Goal: Information Seeking & Learning: Learn about a topic

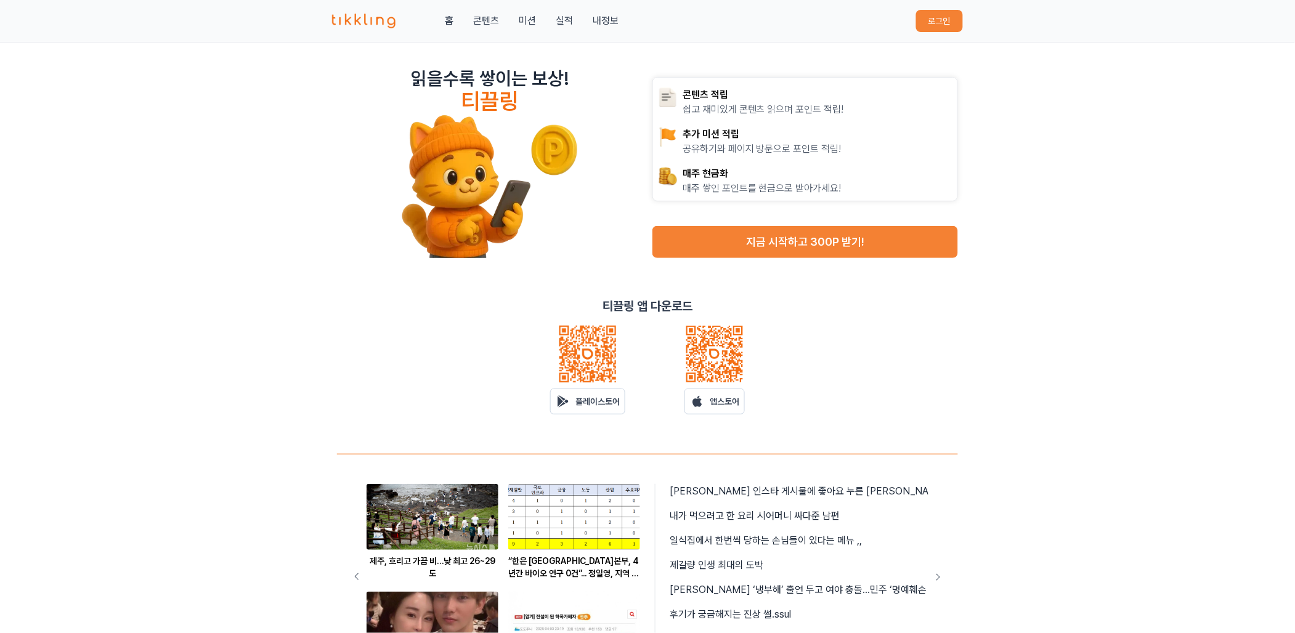
click at [944, 21] on button "로그인" at bounding box center [939, 21] width 47 height 22
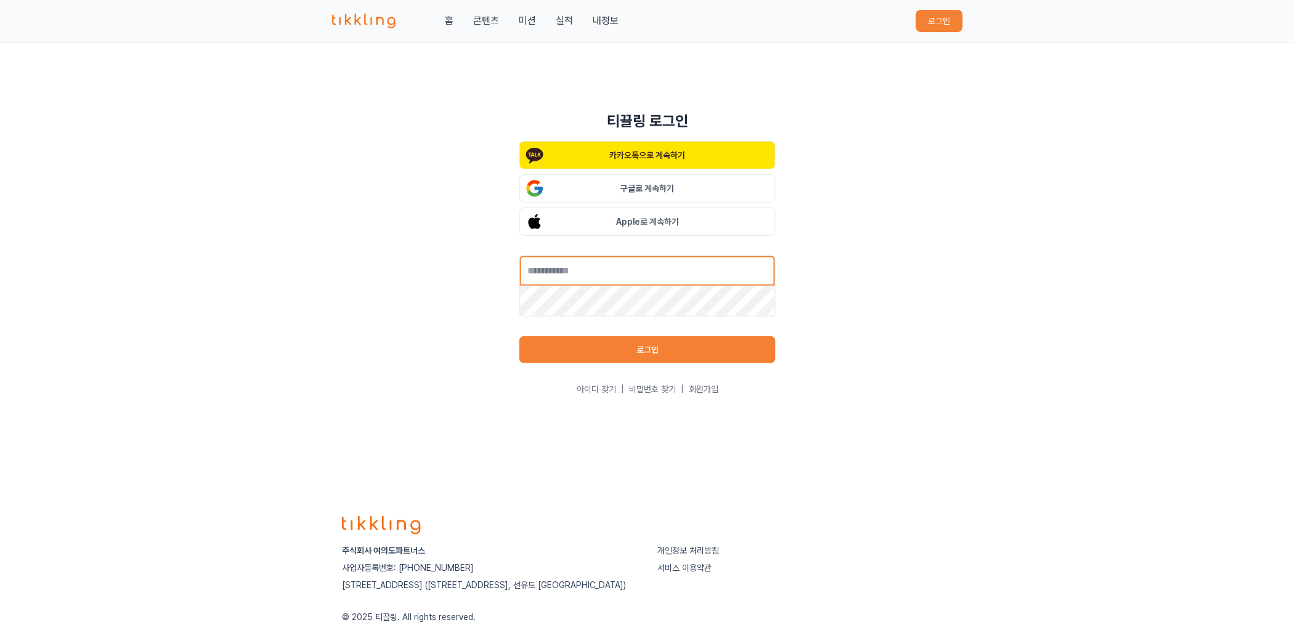
click at [656, 275] on input "text" at bounding box center [647, 271] width 256 height 31
click at [697, 270] on input "text" at bounding box center [647, 271] width 256 height 31
type input "**********"
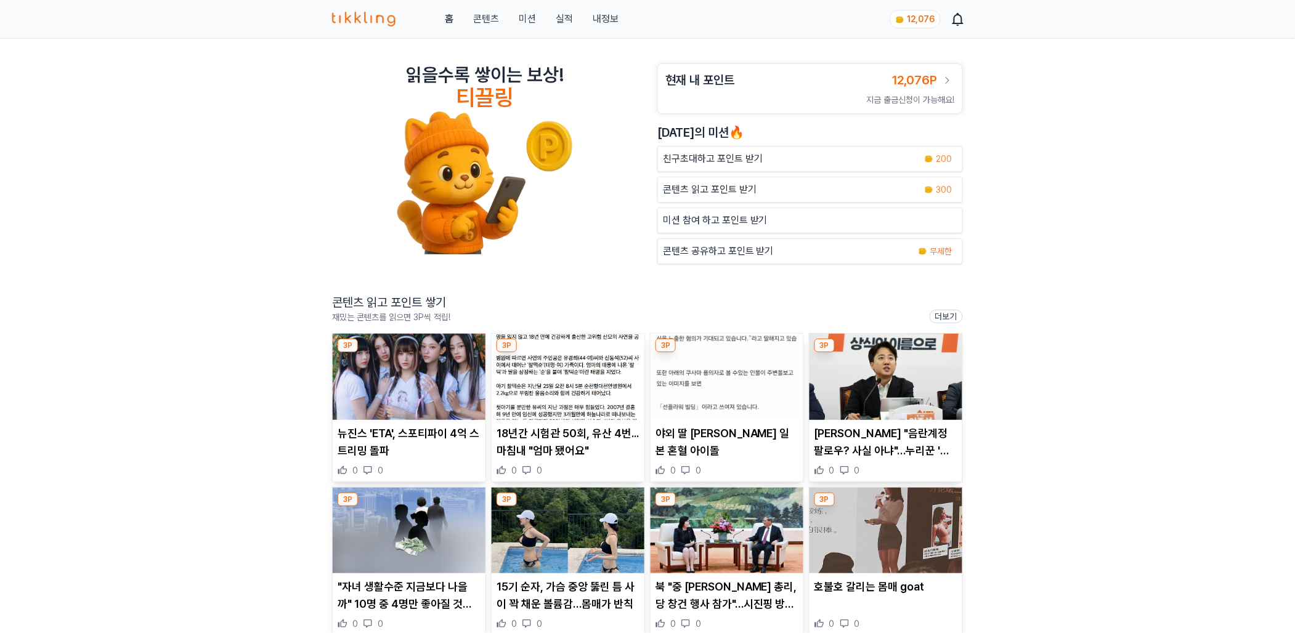
click at [396, 403] on img at bounding box center [409, 377] width 153 height 86
click at [548, 354] on img at bounding box center [568, 377] width 153 height 86
click at [697, 367] on img at bounding box center [727, 377] width 153 height 86
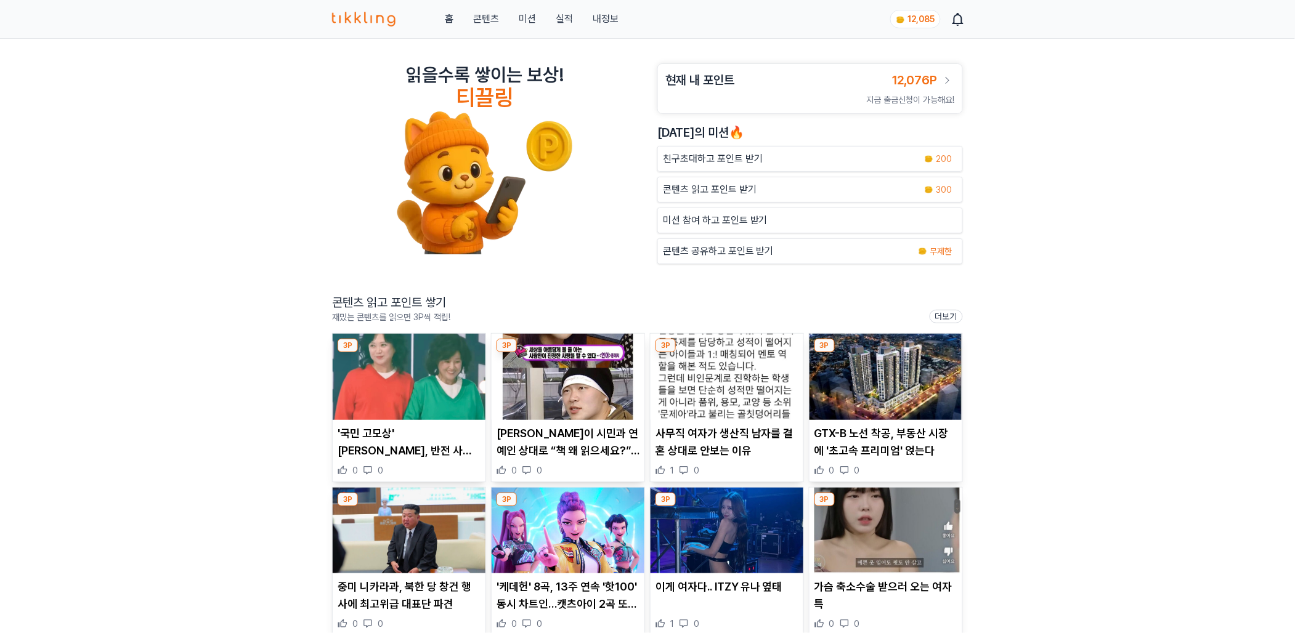
click at [856, 396] on img at bounding box center [886, 377] width 153 height 86
click at [419, 510] on img at bounding box center [409, 531] width 153 height 86
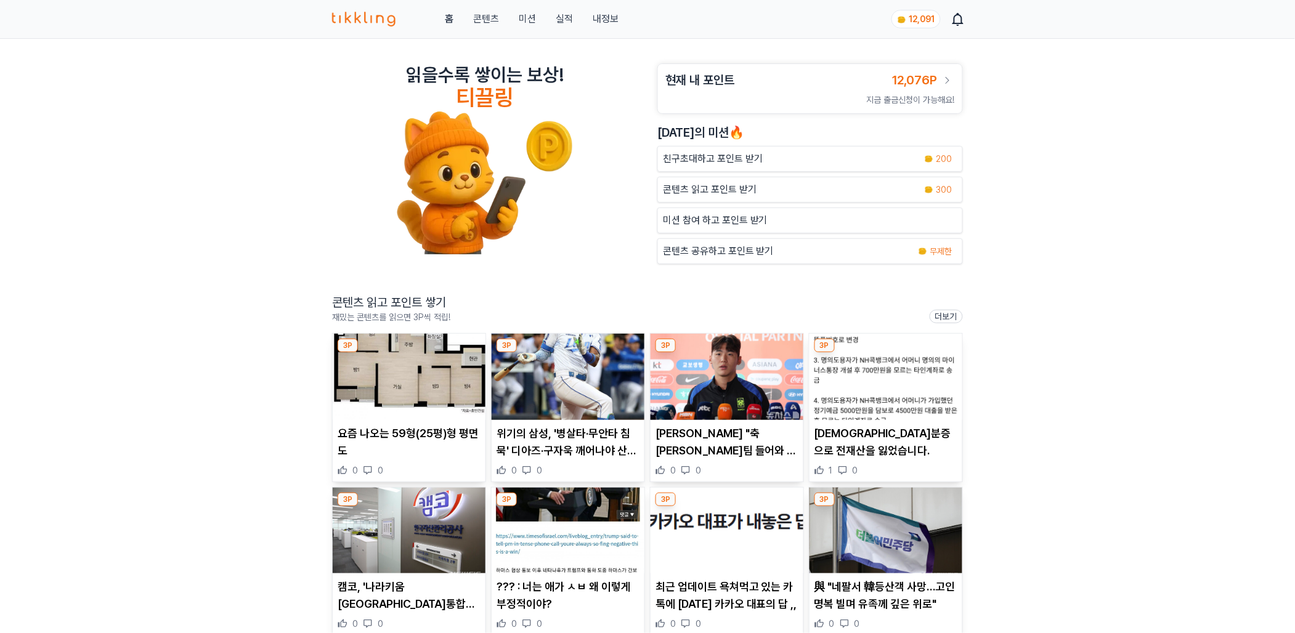
click at [423, 396] on img at bounding box center [409, 377] width 153 height 86
click at [563, 370] on img at bounding box center [568, 377] width 153 height 86
click at [753, 381] on img at bounding box center [727, 377] width 153 height 86
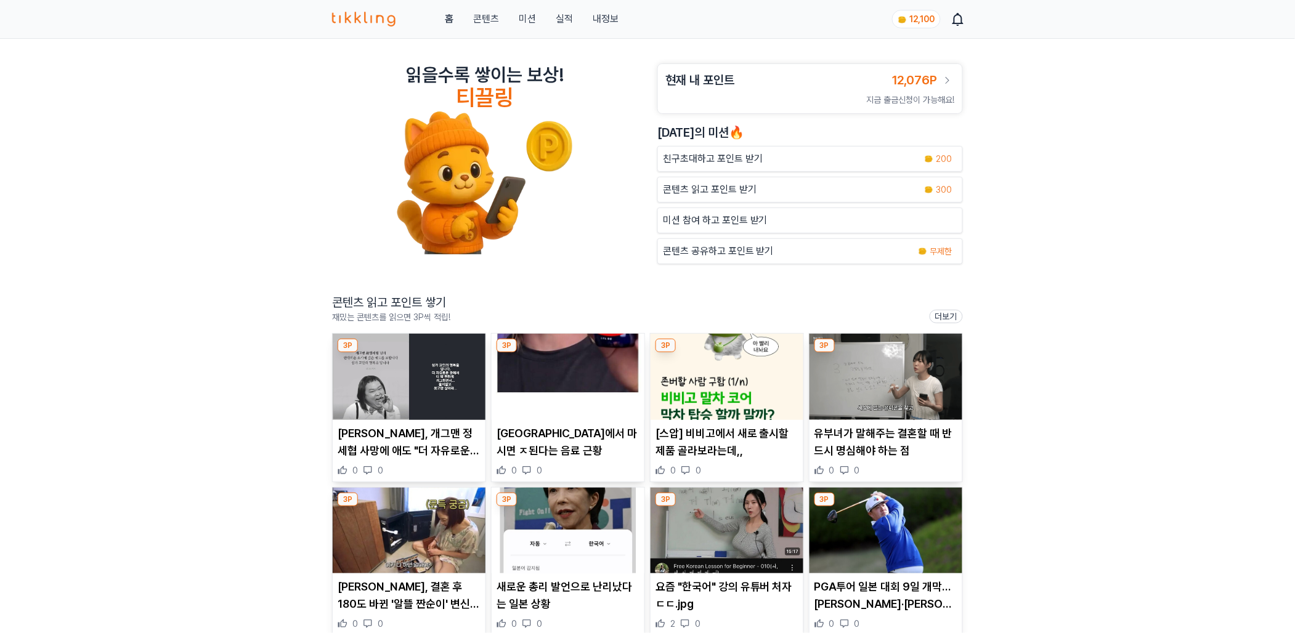
click at [392, 408] on img at bounding box center [409, 377] width 153 height 86
click at [560, 14] on link "실적" at bounding box center [564, 19] width 17 height 15
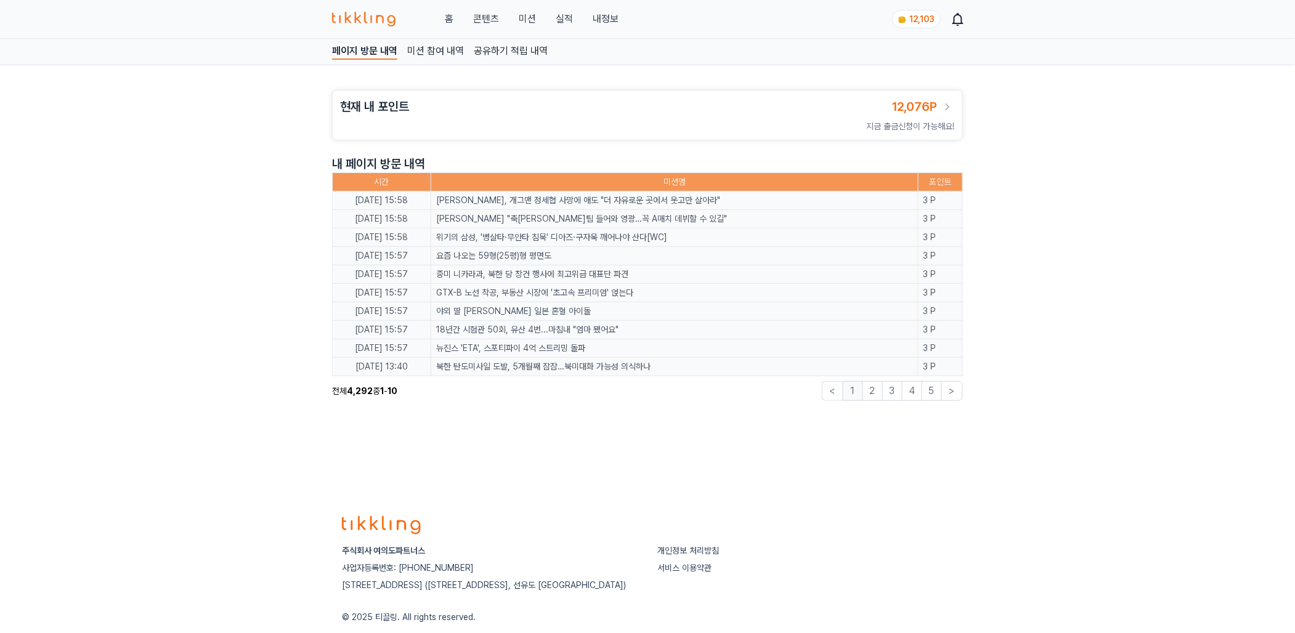
click at [445, 20] on link "홈" at bounding box center [449, 19] width 9 height 15
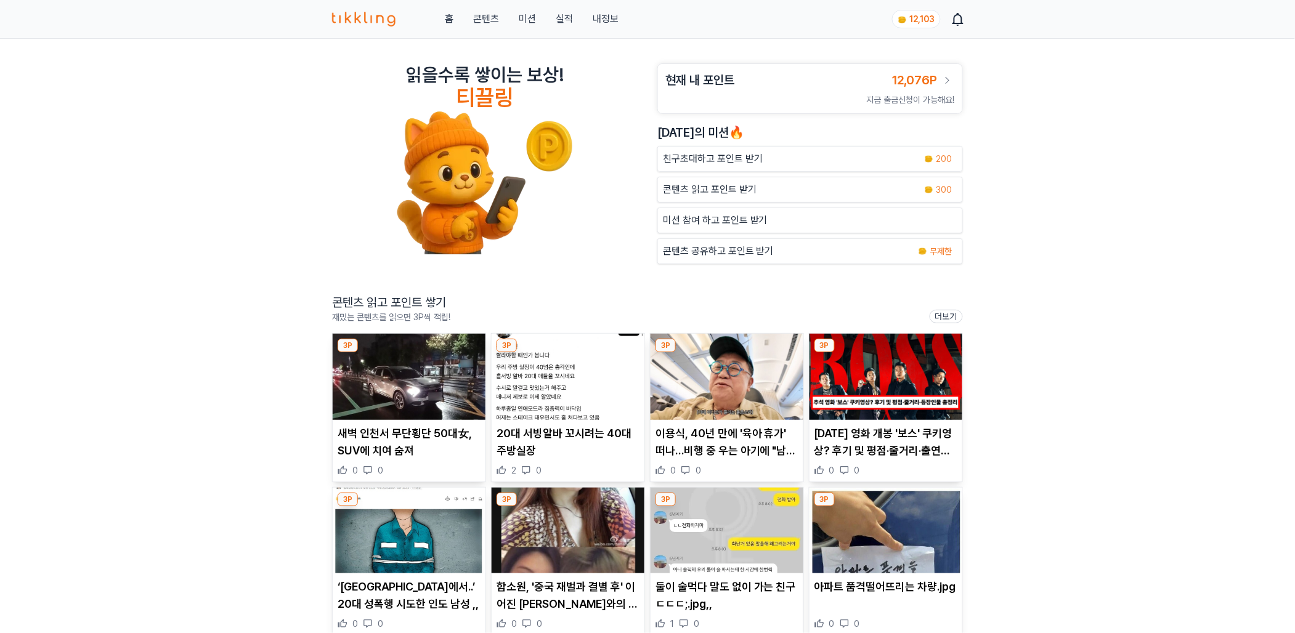
click at [410, 383] on img at bounding box center [409, 377] width 153 height 86
click at [699, 367] on img at bounding box center [727, 377] width 153 height 86
click at [885, 384] on img at bounding box center [886, 377] width 153 height 86
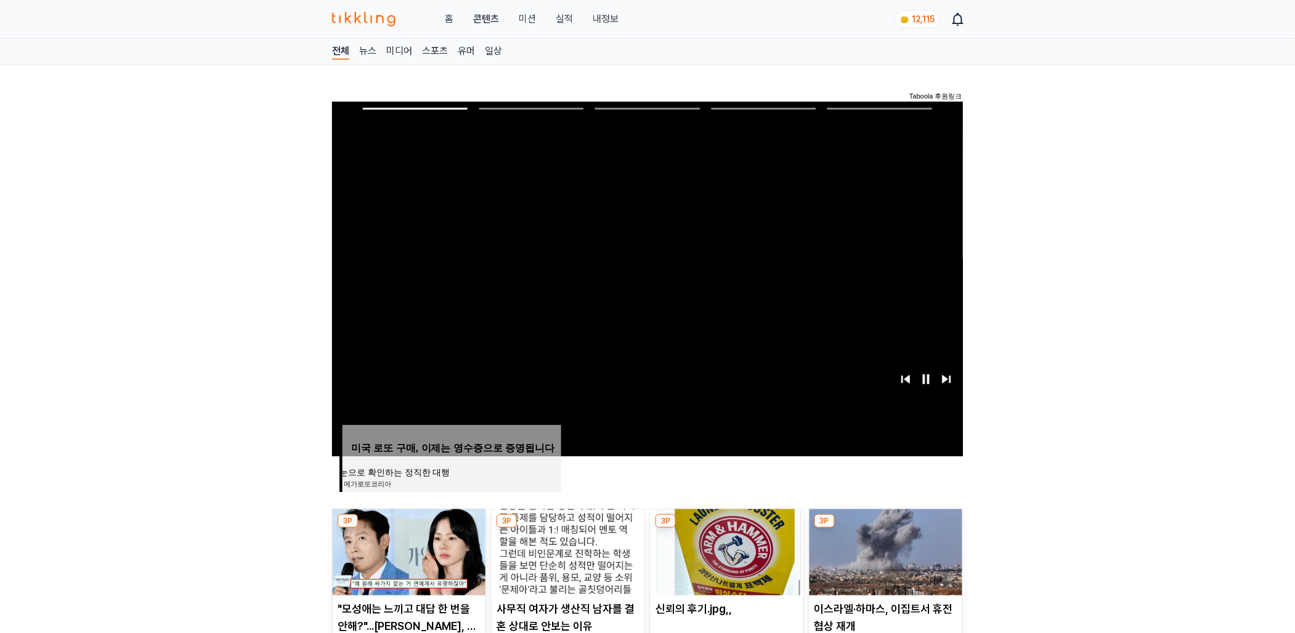
click at [415, 534] on img at bounding box center [409, 553] width 153 height 86
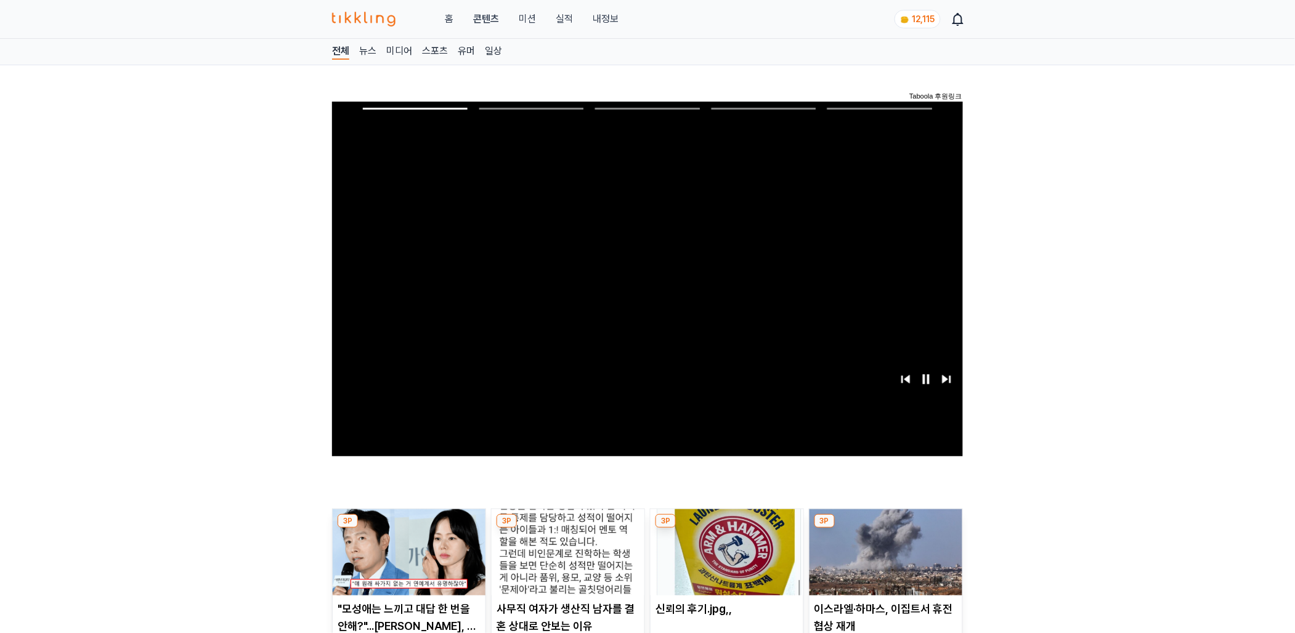
click at [577, 551] on img at bounding box center [568, 553] width 153 height 86
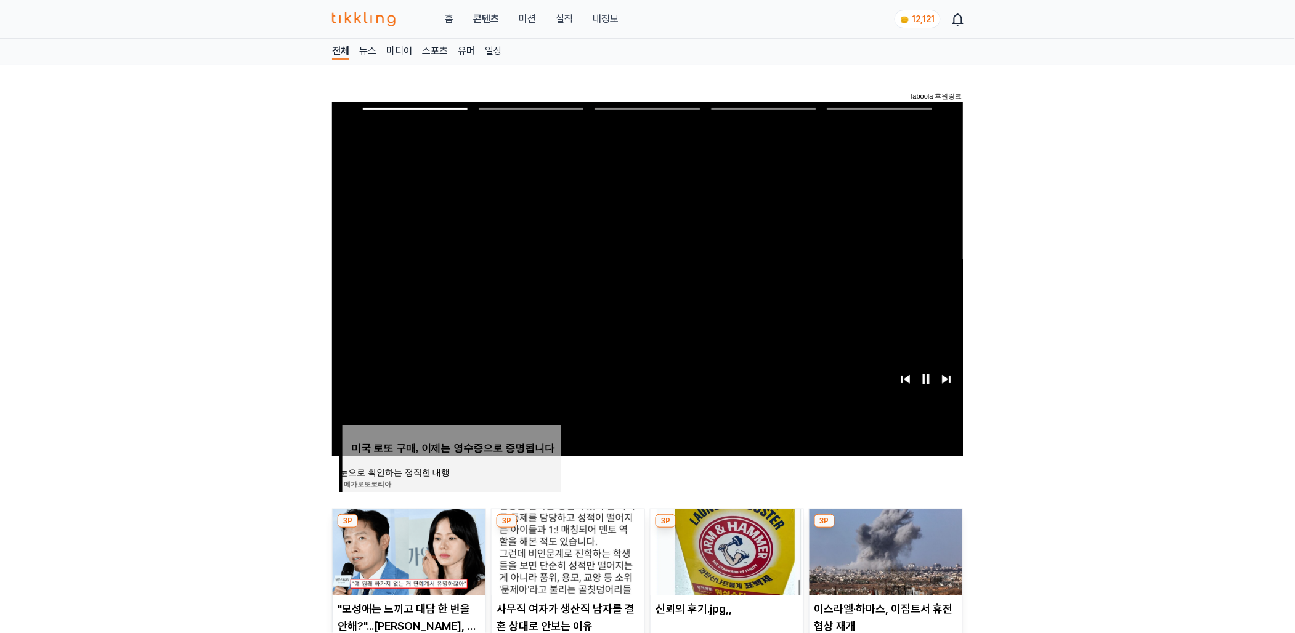
click at [722, 554] on img at bounding box center [727, 553] width 153 height 86
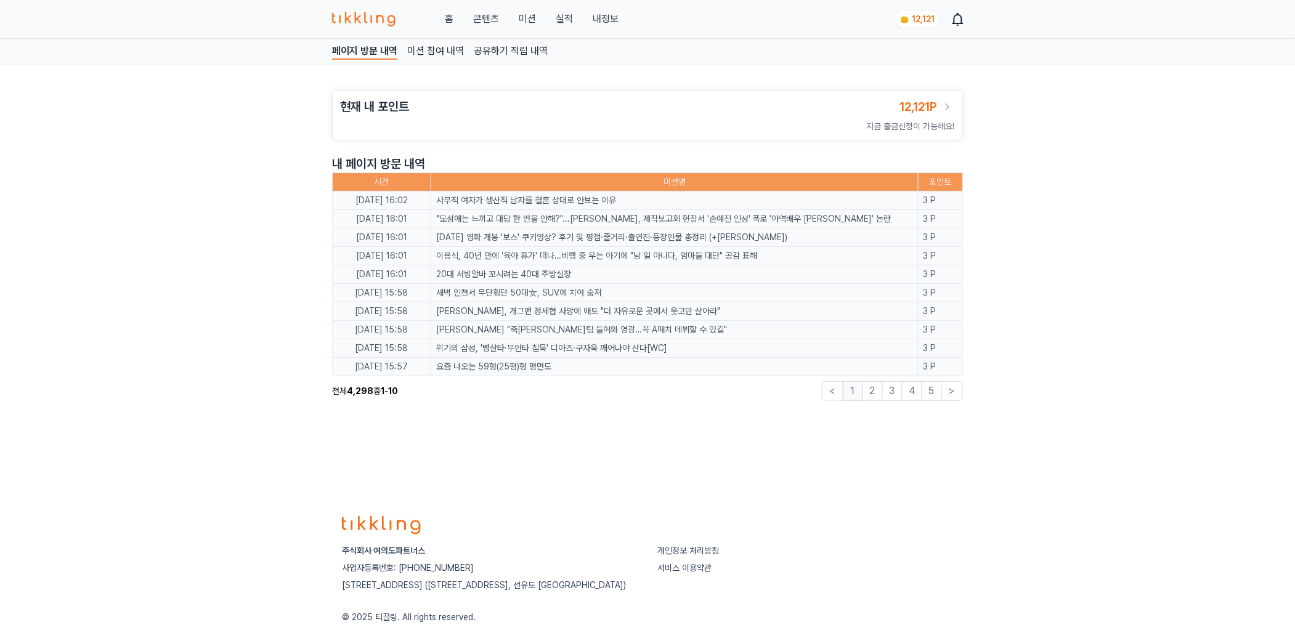
click at [494, 18] on link "콘텐츠" at bounding box center [486, 19] width 26 height 15
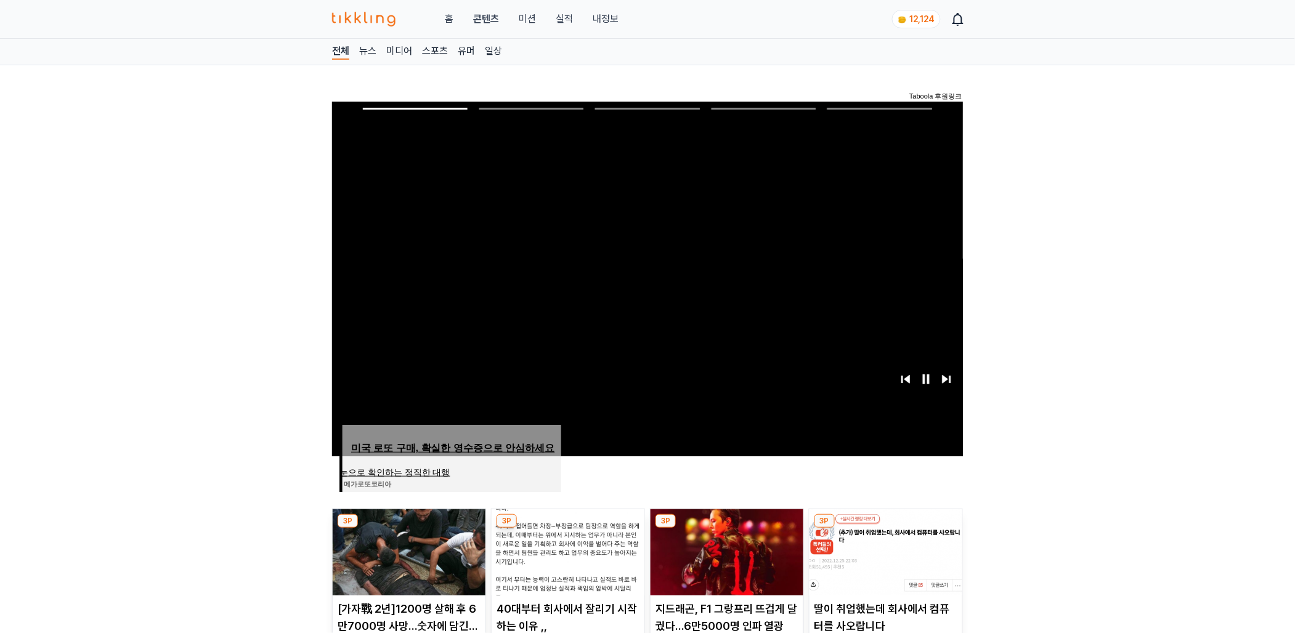
scroll to position [233, 0]
